Goal: Task Accomplishment & Management: Use online tool/utility

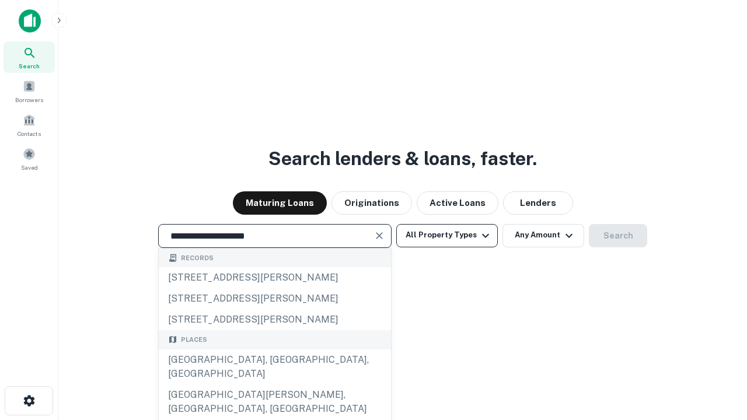
click at [274, 385] on div "[GEOGRAPHIC_DATA], [GEOGRAPHIC_DATA], [GEOGRAPHIC_DATA]" at bounding box center [275, 366] width 232 height 35
click at [447, 235] on button "All Property Types" at bounding box center [447, 235] width 102 height 23
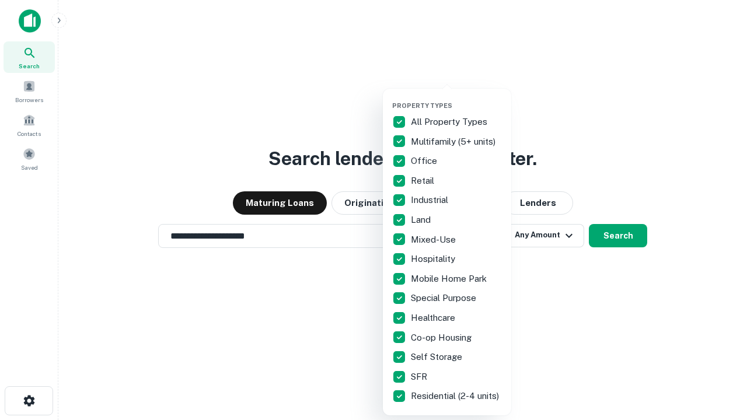
type input "**********"
click at [456, 98] on button "button" at bounding box center [456, 98] width 128 height 1
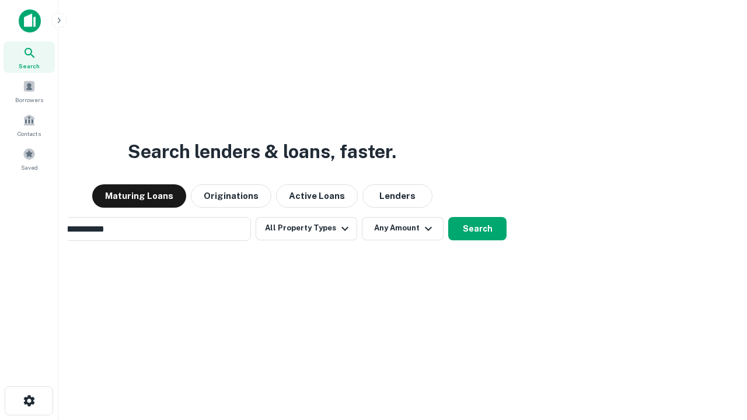
scroll to position [18, 0]
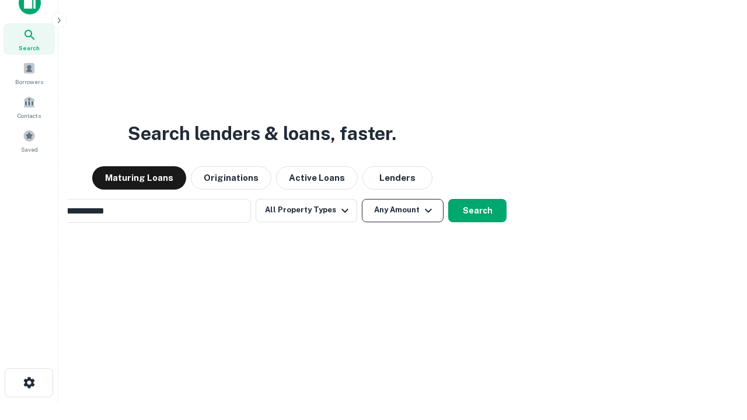
click at [362, 199] on button "Any Amount" at bounding box center [403, 210] width 82 height 23
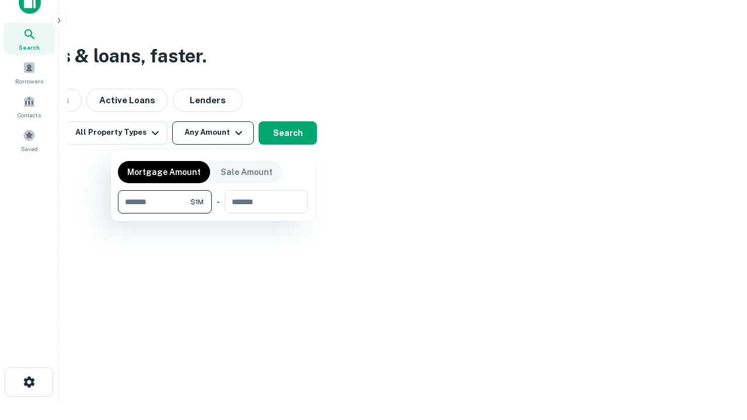
type input "*******"
click at [213, 214] on button "button" at bounding box center [213, 214] width 190 height 1
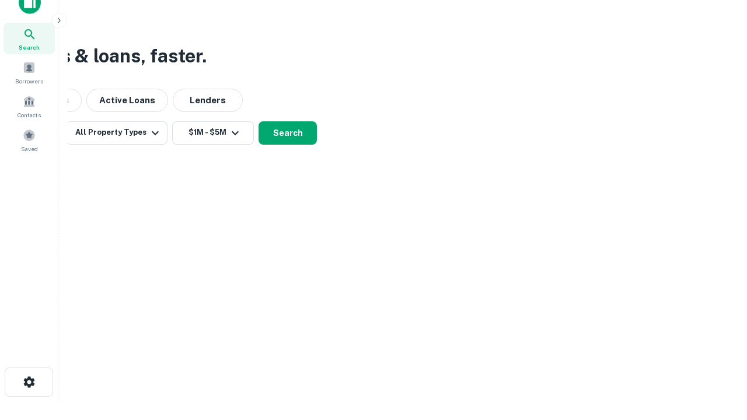
scroll to position [7, 215]
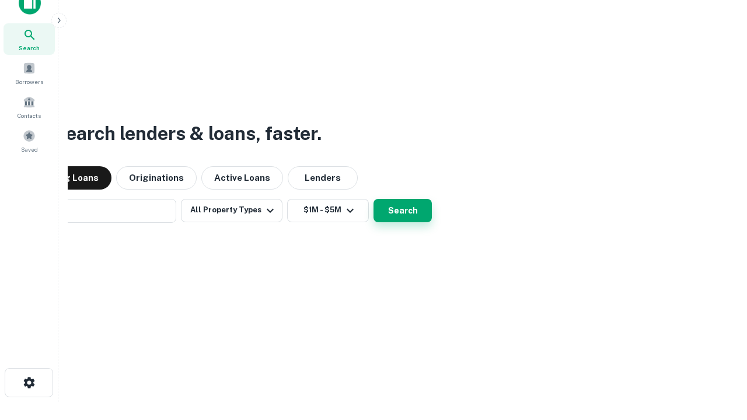
click at [373, 199] on button "Search" at bounding box center [402, 210] width 58 height 23
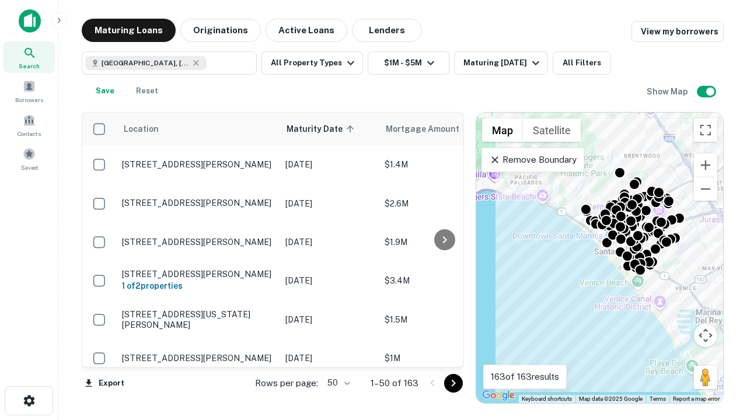
click at [337, 383] on body "Search Borrowers Contacts Saved Maturing Loans Originations Active Loans Lender…" at bounding box center [373, 210] width 747 height 420
click at [337, 354] on li "25" at bounding box center [337, 353] width 34 height 21
